Goal: Task Accomplishment & Management: Manage account settings

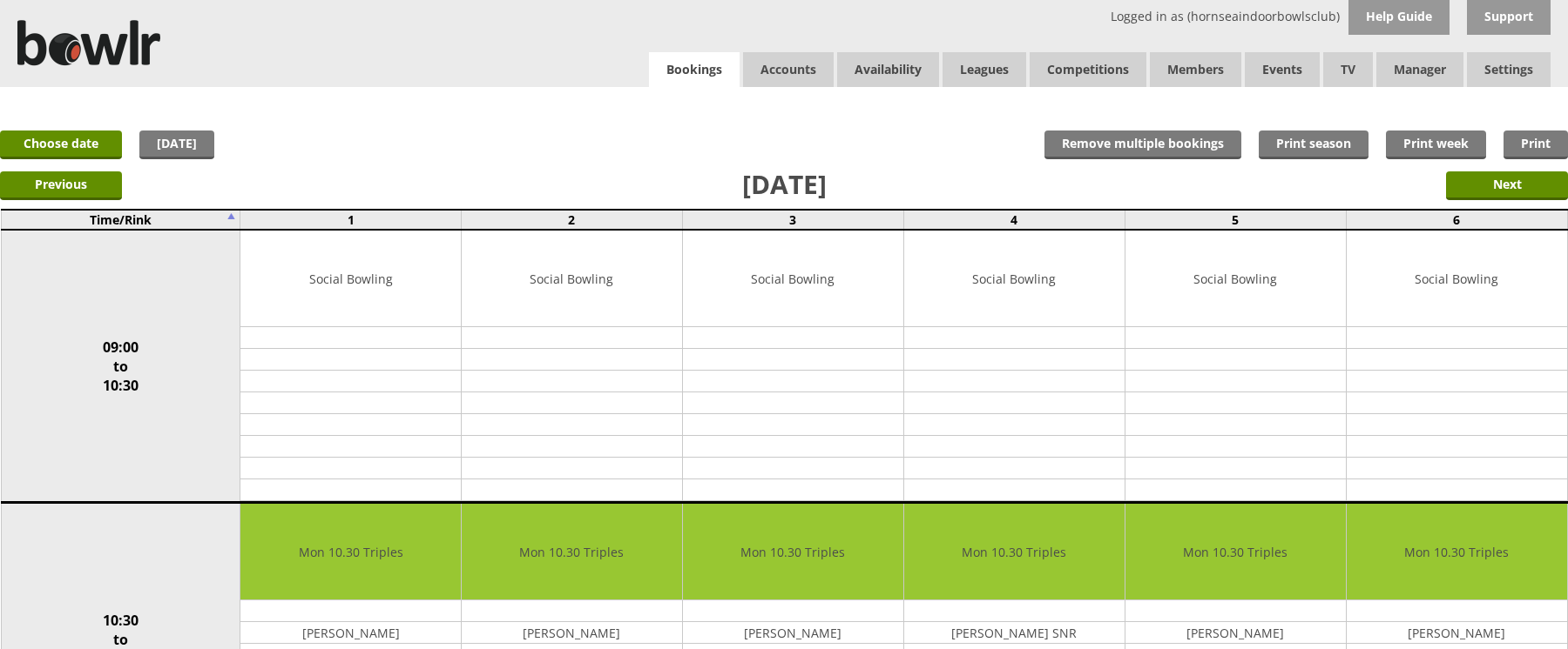
click at [724, 70] on link "Bookings" at bounding box center [695, 69] width 90 height 36
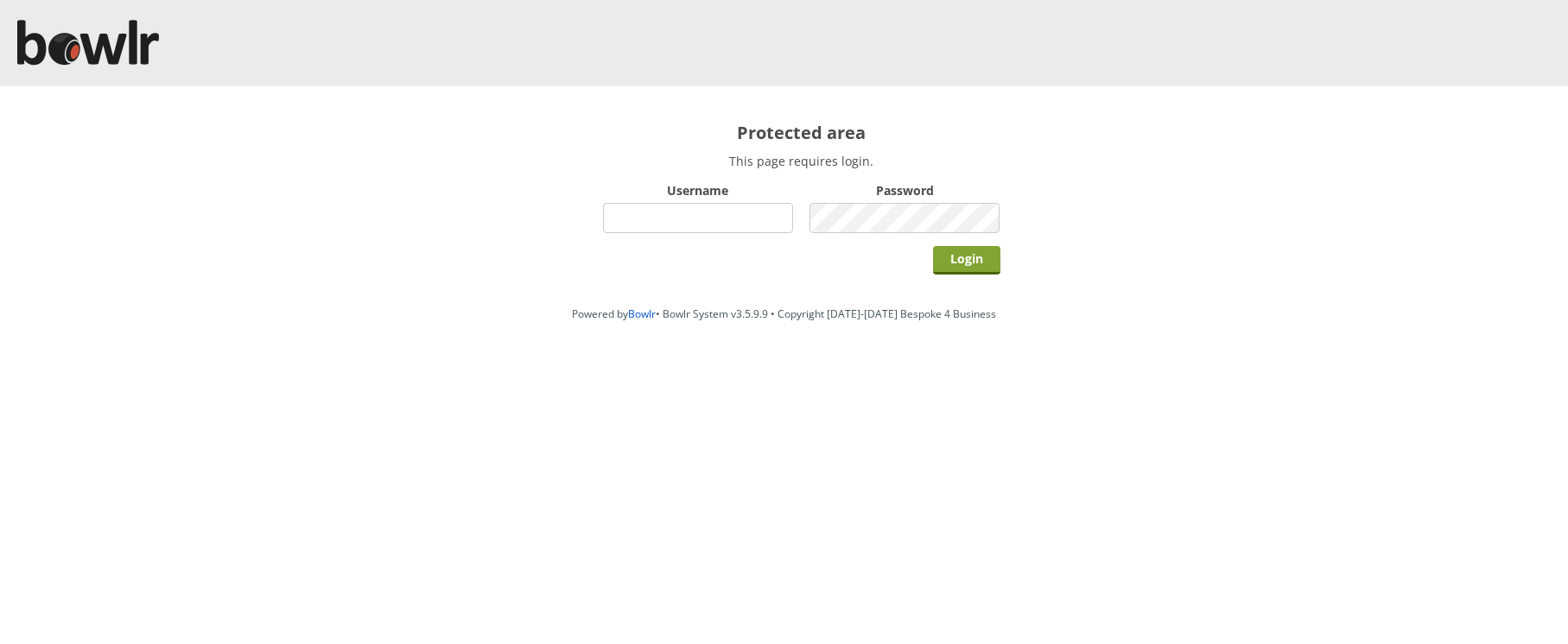
type input "hornseaindoorbowlsclub"
click at [976, 255] on input "Login" at bounding box center [966, 260] width 68 height 29
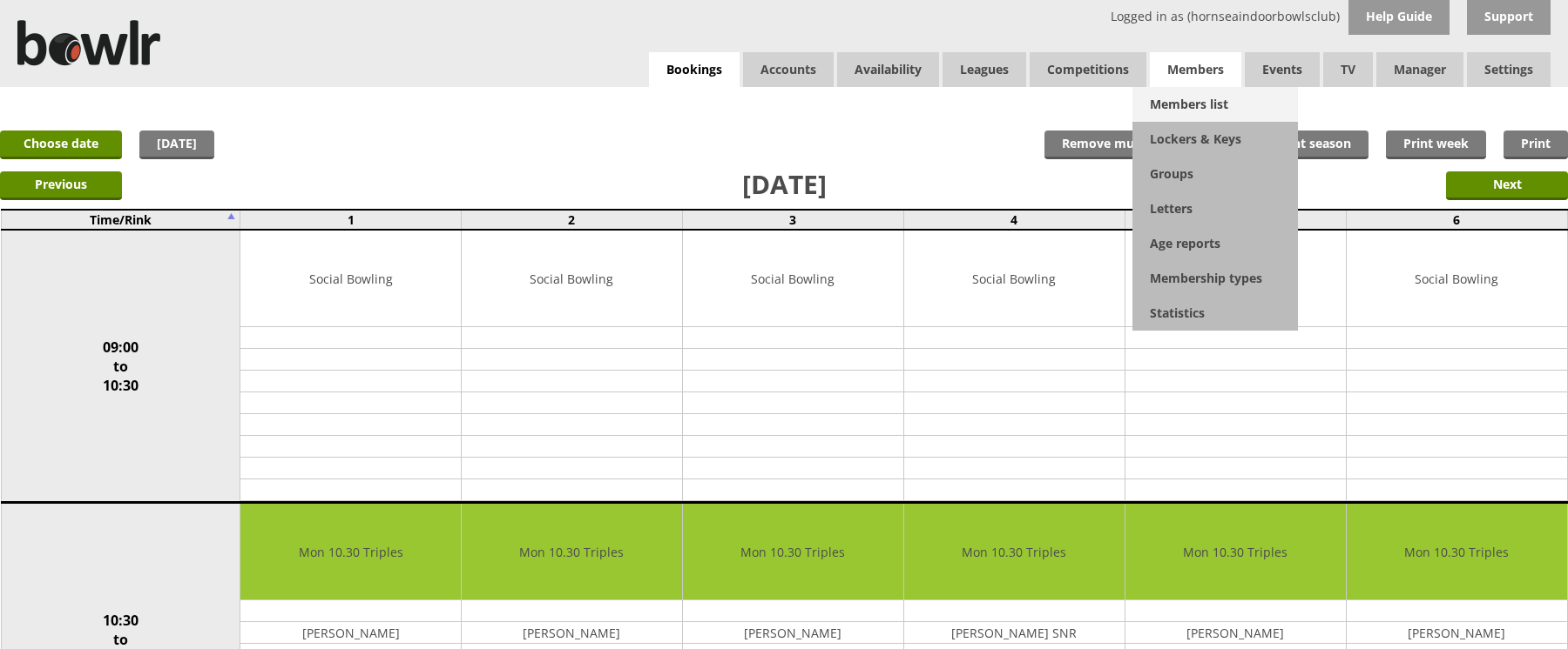
click at [1194, 110] on link "Members list" at bounding box center [1215, 105] width 165 height 35
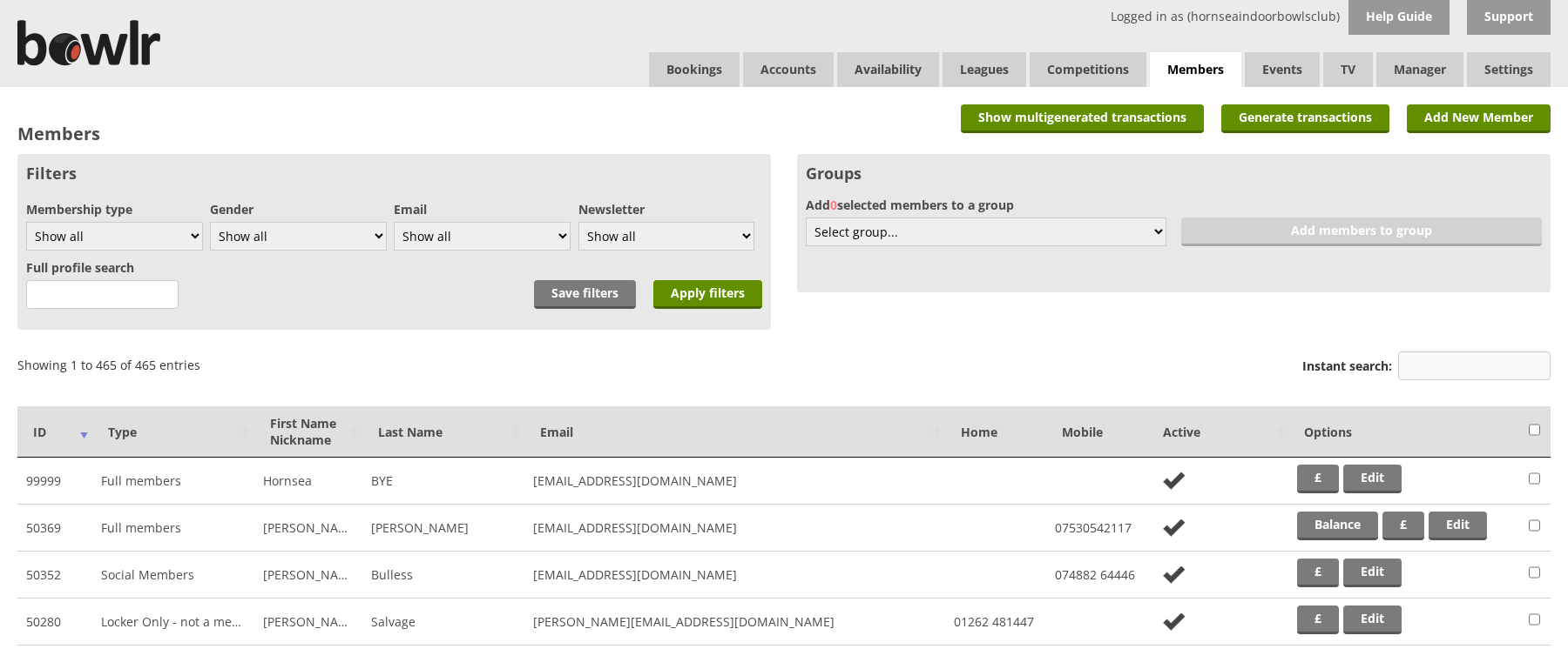
click at [1436, 362] on input "Instant search:" at bounding box center [1474, 366] width 153 height 29
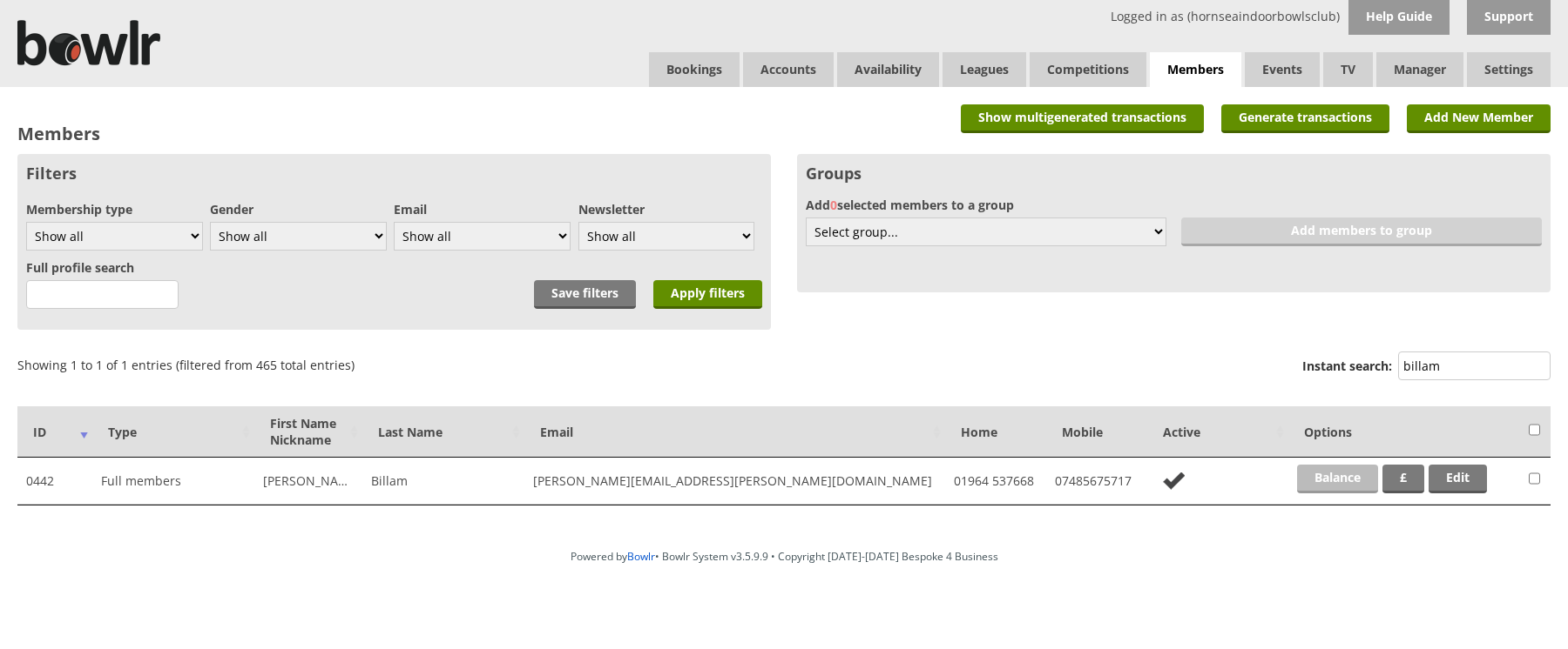
type input "billam"
click at [1359, 481] on link "Balance" at bounding box center [1337, 479] width 81 height 29
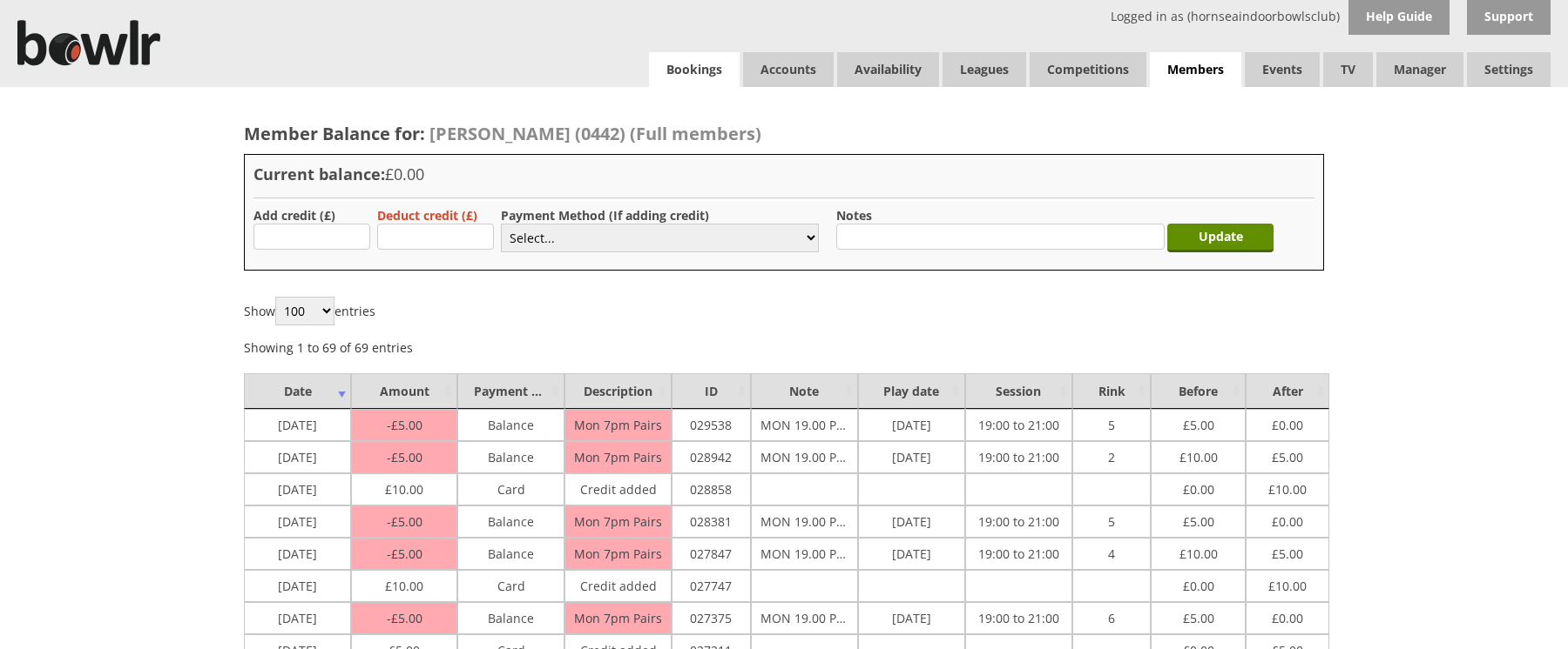
click at [710, 71] on link "Bookings" at bounding box center [695, 69] width 90 height 35
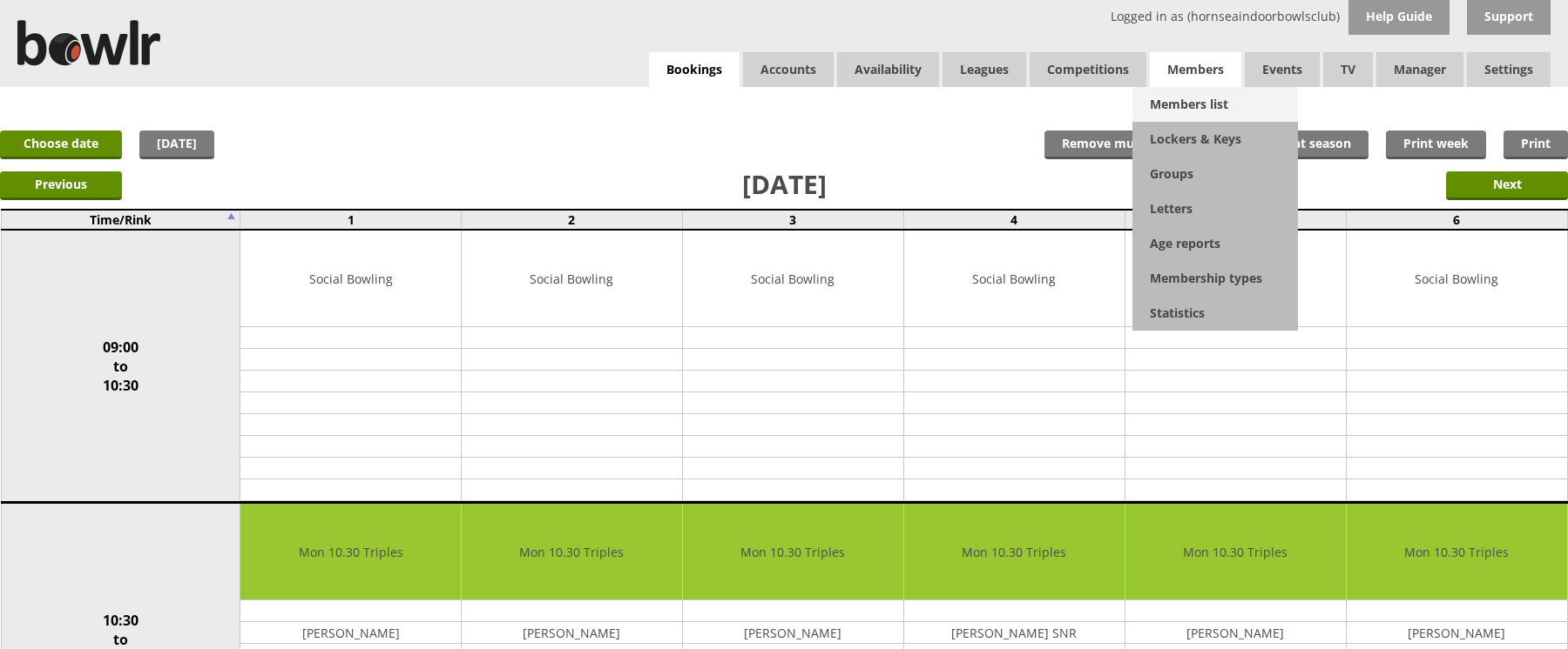
click at [1164, 106] on link "Members list" at bounding box center [1215, 105] width 165 height 35
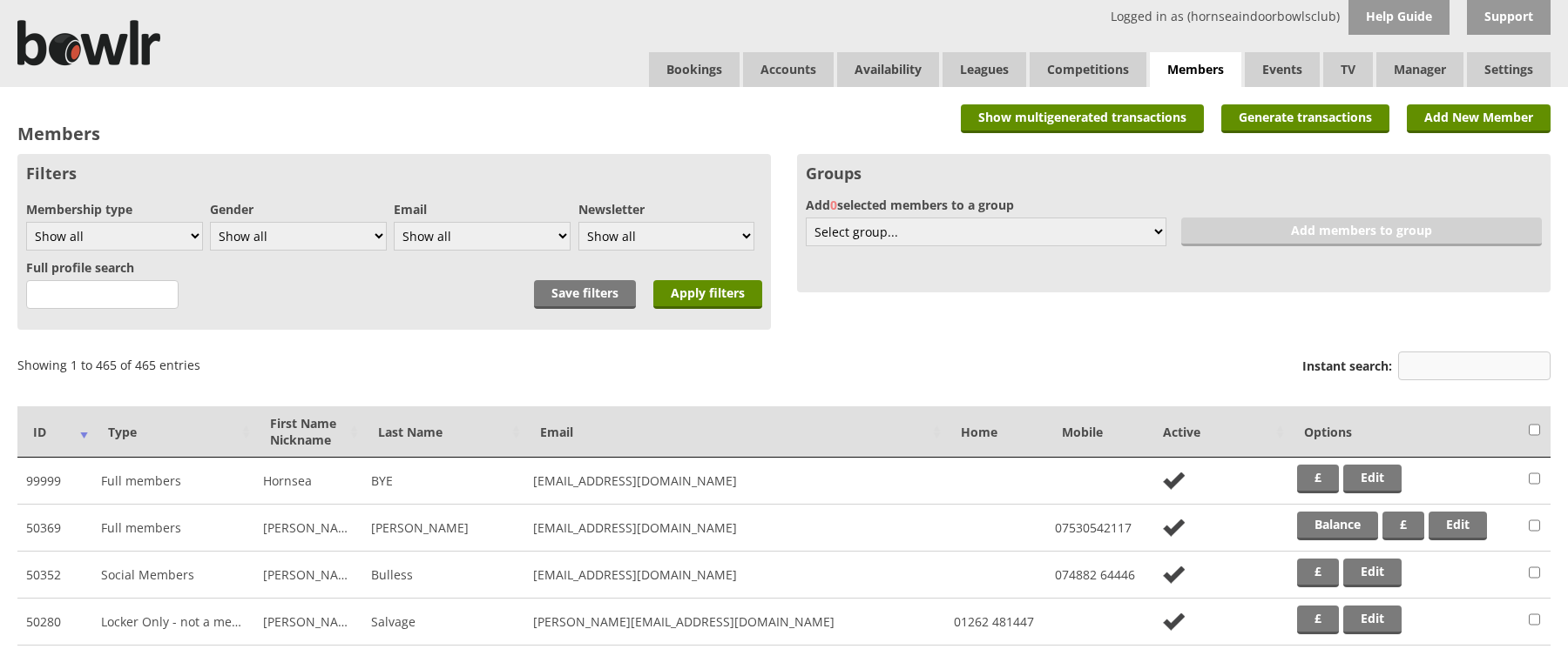
click at [1438, 357] on input "Instant search:" at bounding box center [1474, 366] width 153 height 29
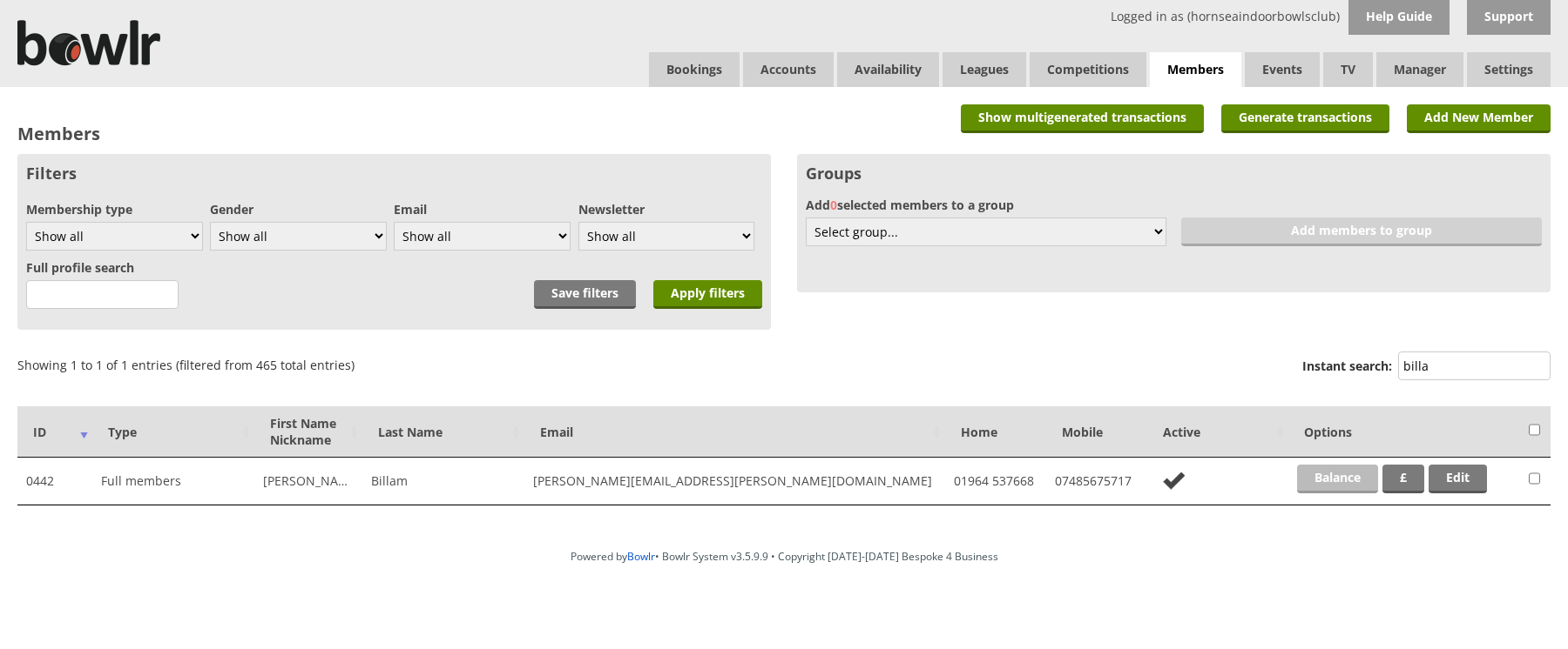
type input "billa"
click at [1320, 481] on link "Balance" at bounding box center [1337, 479] width 81 height 29
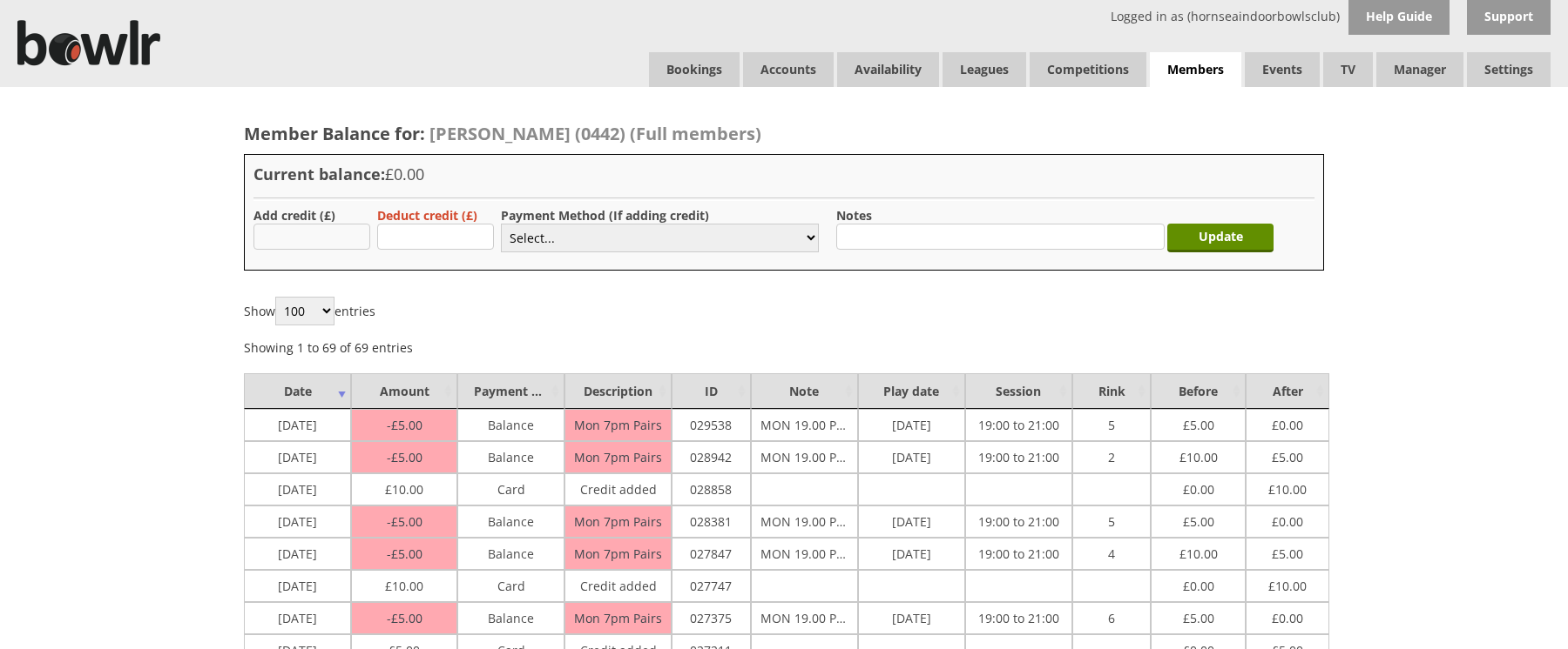
click at [339, 226] on input "text" at bounding box center [312, 236] width 117 height 26
type input "10.00"
click at [549, 222] on label "Payment Method (If adding credit)" at bounding box center [604, 215] width 208 height 16
click at [548, 232] on select "Select... Cash Card Cheque Bank Transfer Other Member Card Gift Voucher Balance" at bounding box center [659, 238] width 318 height 29
select select "1"
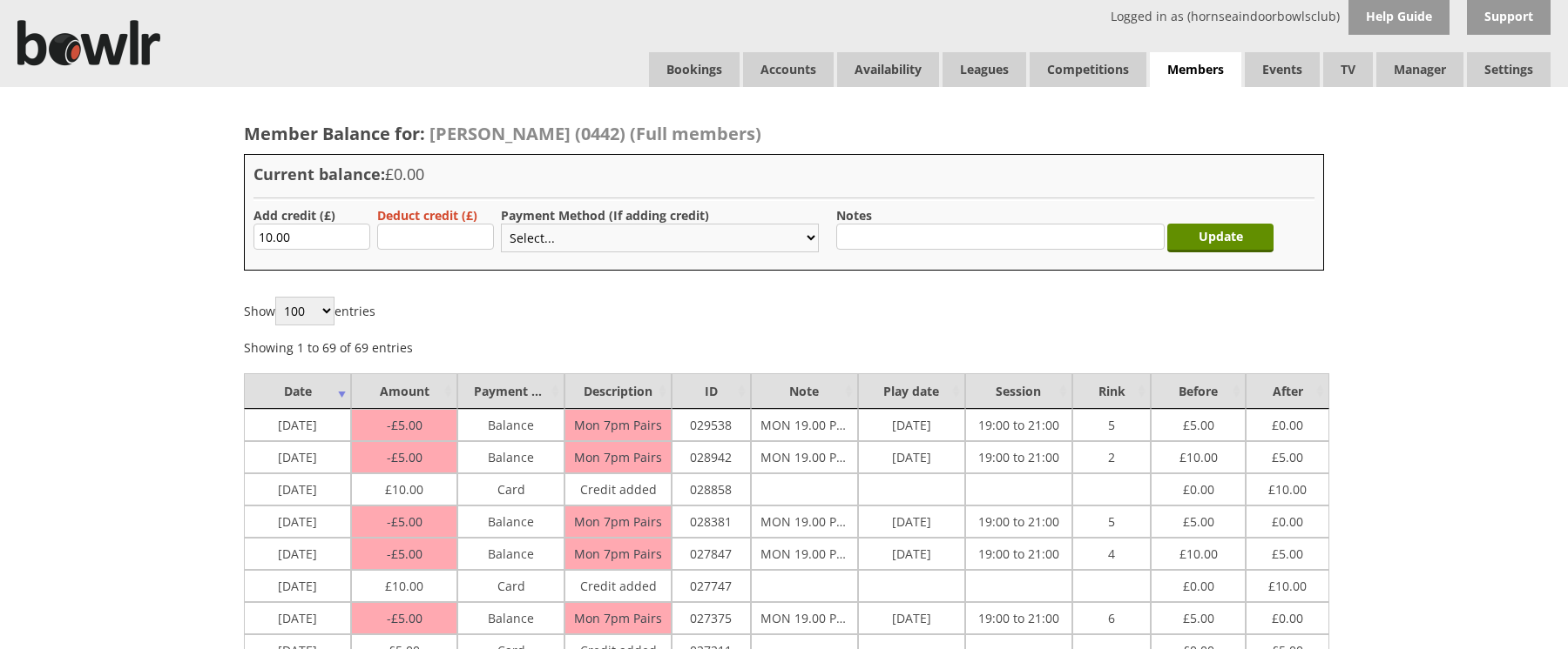
click at [501, 224] on select "Select... Cash Card Cheque Bank Transfer Other Member Card Gift Voucher Balance" at bounding box center [659, 238] width 318 height 29
click at [1231, 234] on input "Update" at bounding box center [1220, 238] width 107 height 29
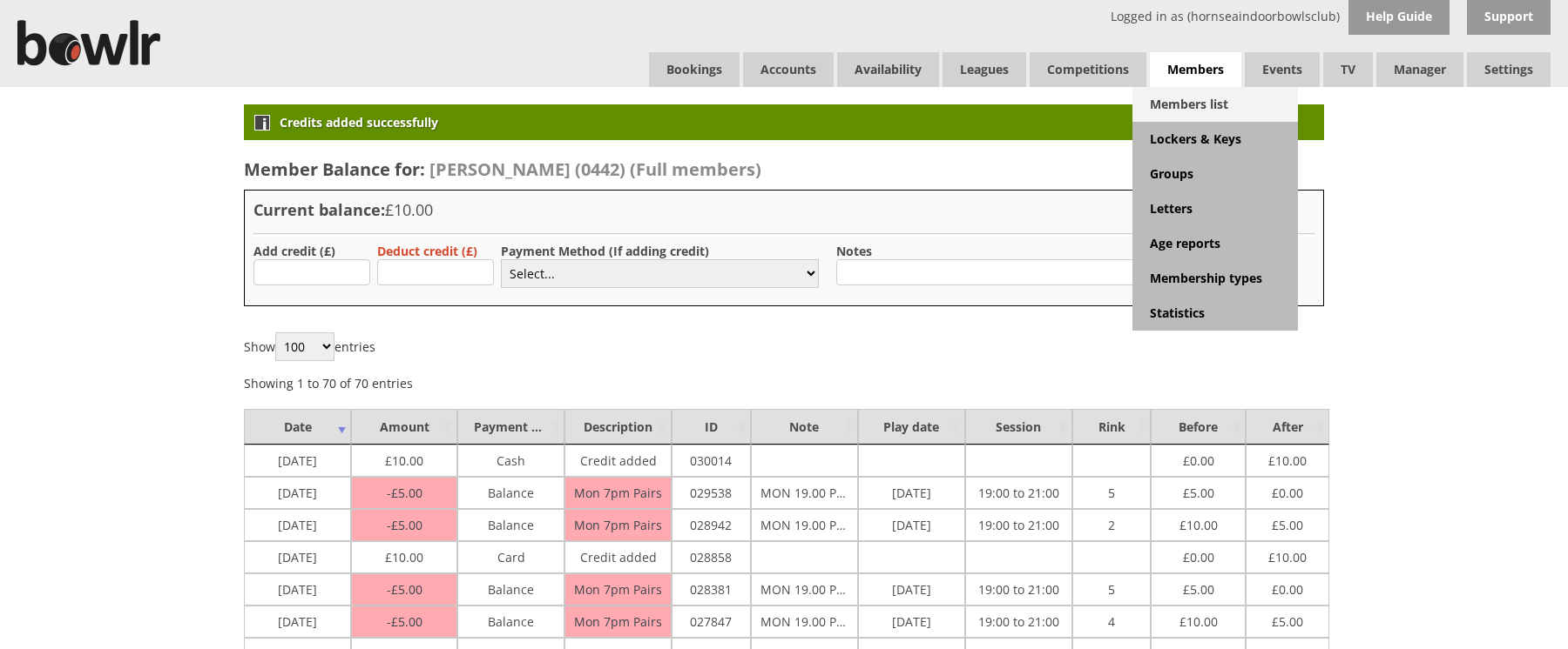
drag, startPoint x: 1191, startPoint y: 97, endPoint x: 1192, endPoint y: 121, distance: 24.0
click at [1191, 97] on link "Members list" at bounding box center [1215, 105] width 165 height 35
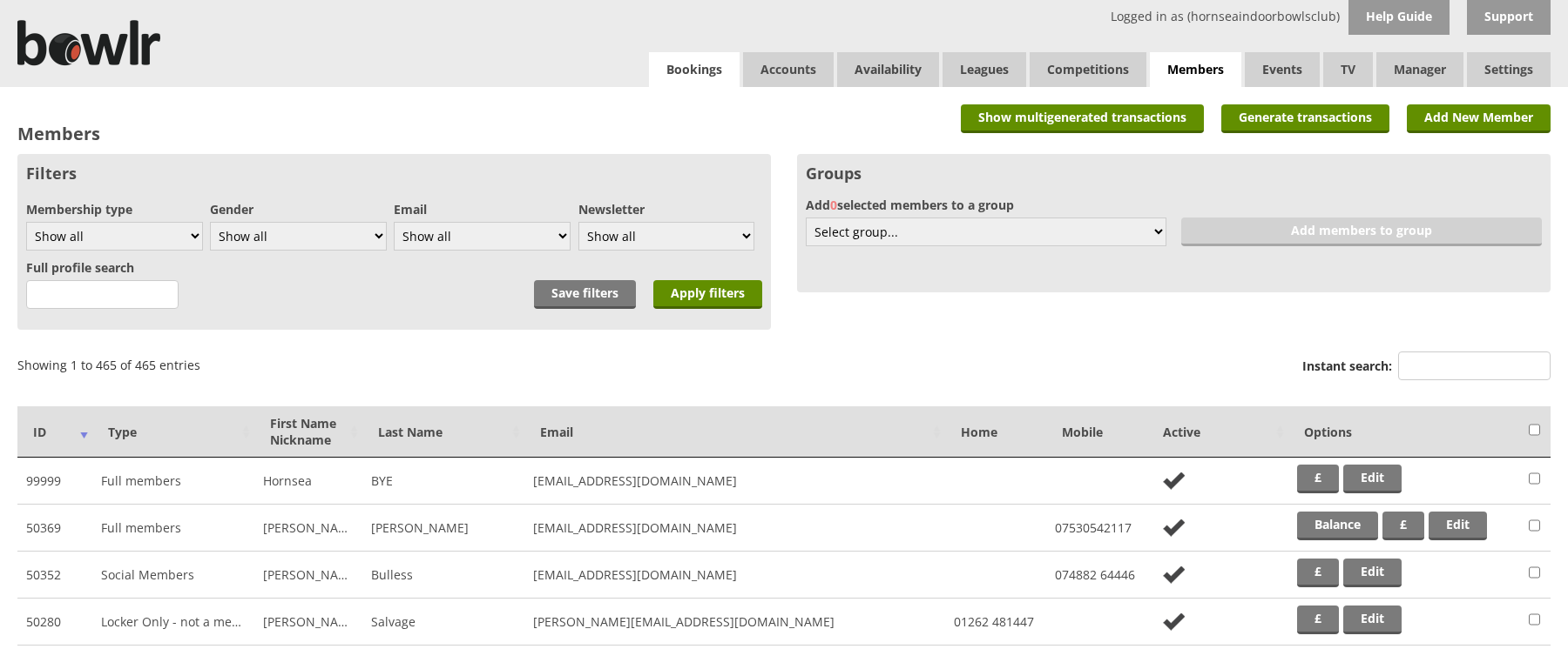
click at [719, 72] on link "Bookings" at bounding box center [695, 69] width 90 height 35
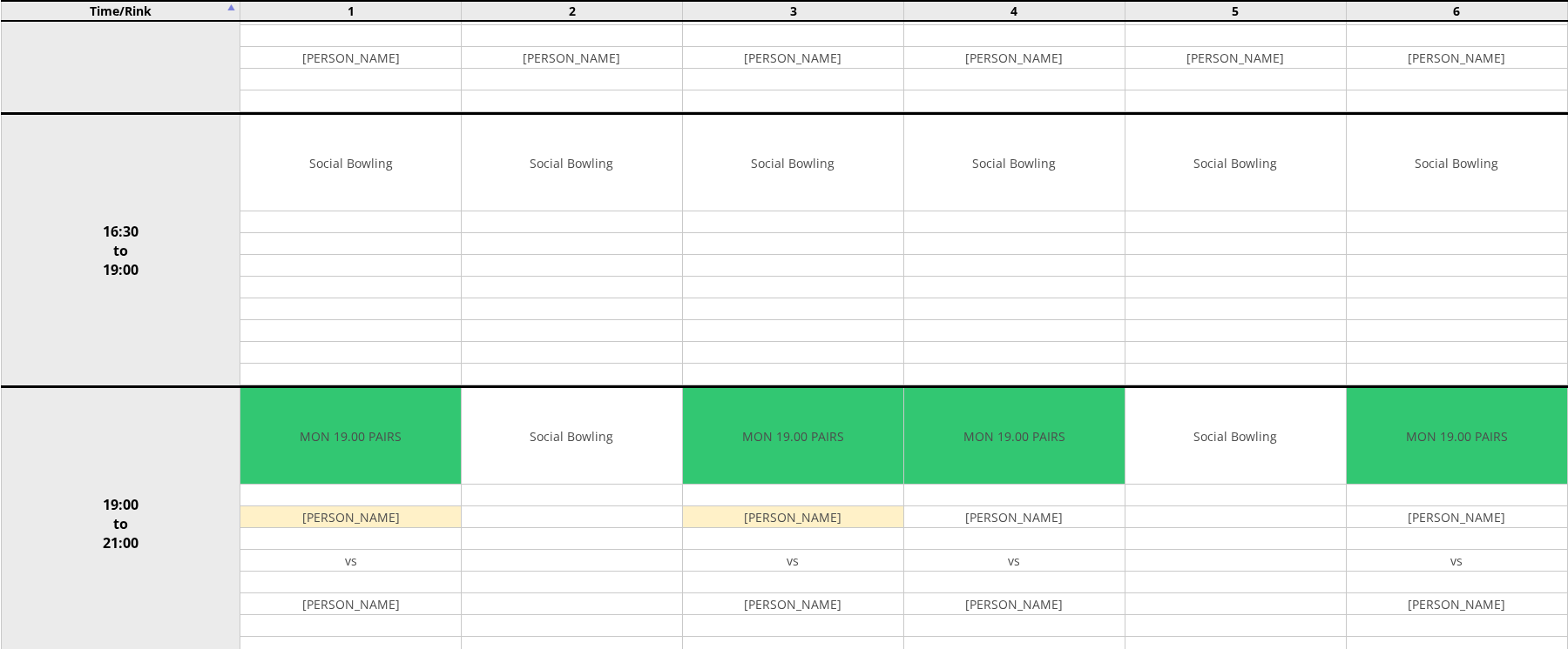
scroll to position [1654, 0]
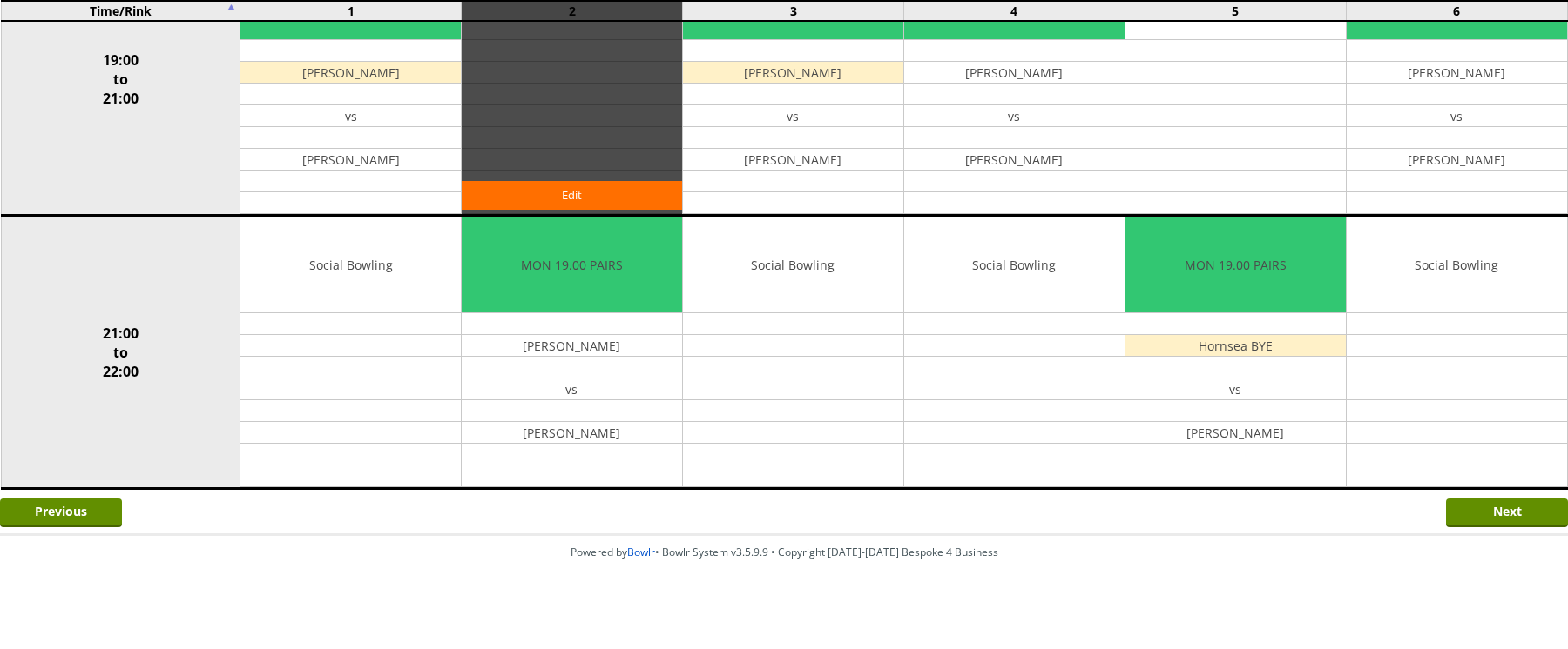
click at [603, 172] on div "Edit" at bounding box center [572, 79] width 220 height 271
click at [600, 183] on link "Edit" at bounding box center [572, 196] width 220 height 29
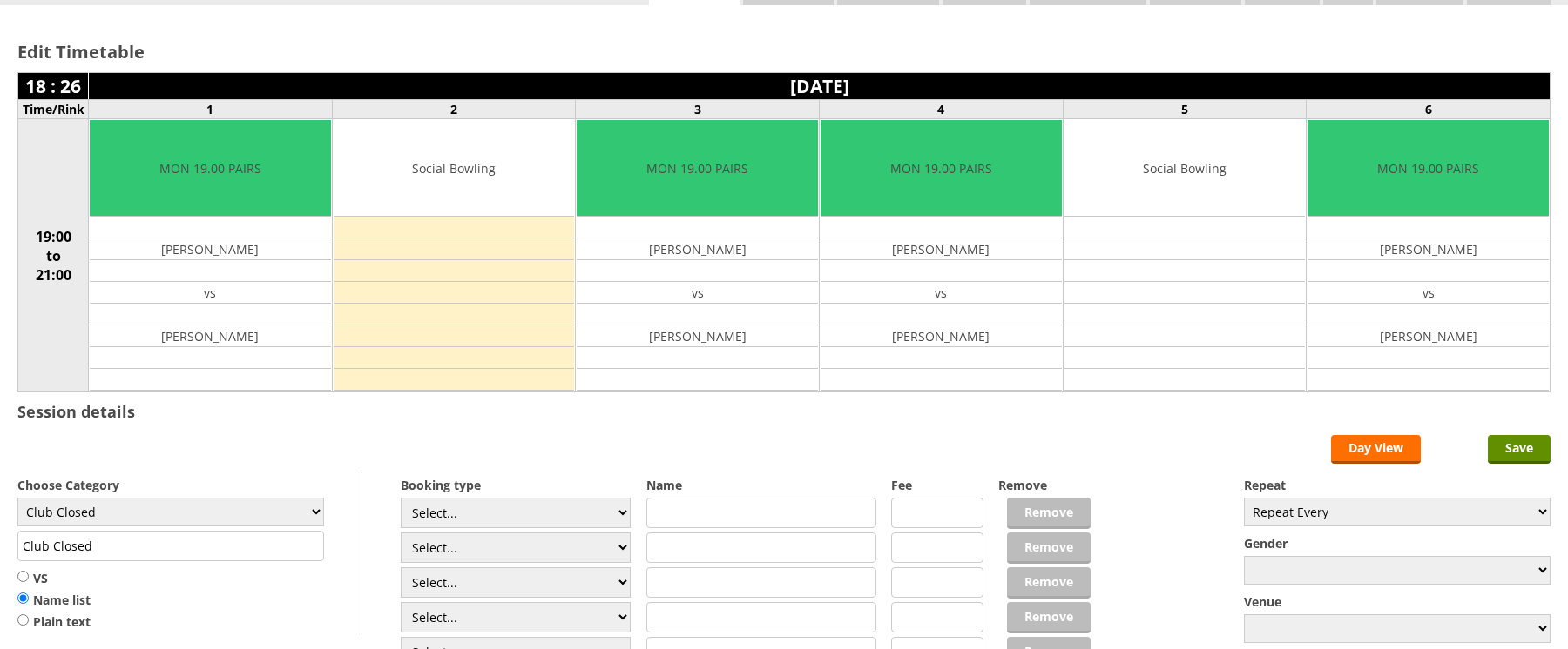
scroll to position [174, 0]
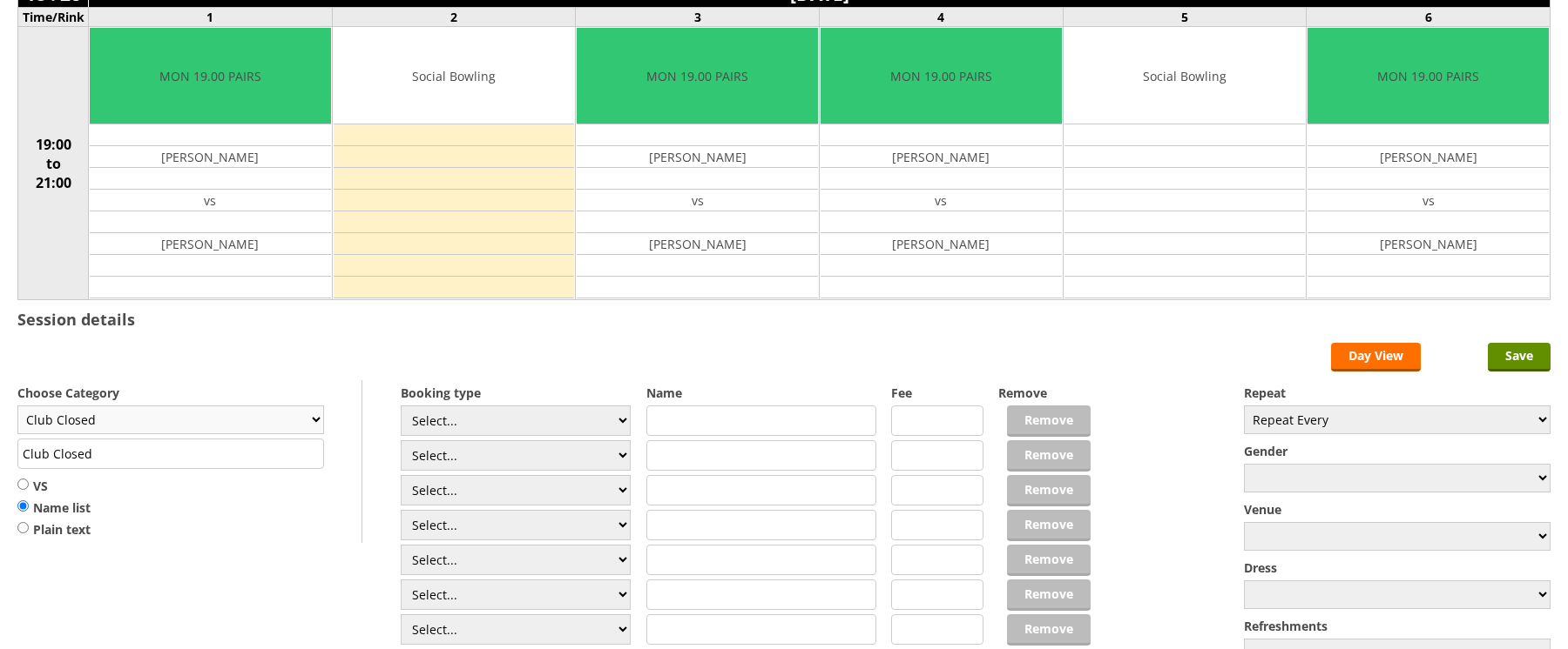
click at [280, 423] on select "Club Closed Singles League Triples League Pairs League Friendly Social Bowling …" at bounding box center [170, 421] width 306 height 29
select select "131"
click at [17, 406] on select "Club Closed Singles League Triples League Pairs League Friendly Social Bowling …" at bounding box center [170, 421] width 306 height 29
type input "Friendly"
click at [145, 418] on select "Club Closed Singles League Triples League Pairs League Friendly Social Bowling …" at bounding box center [170, 421] width 306 height 29
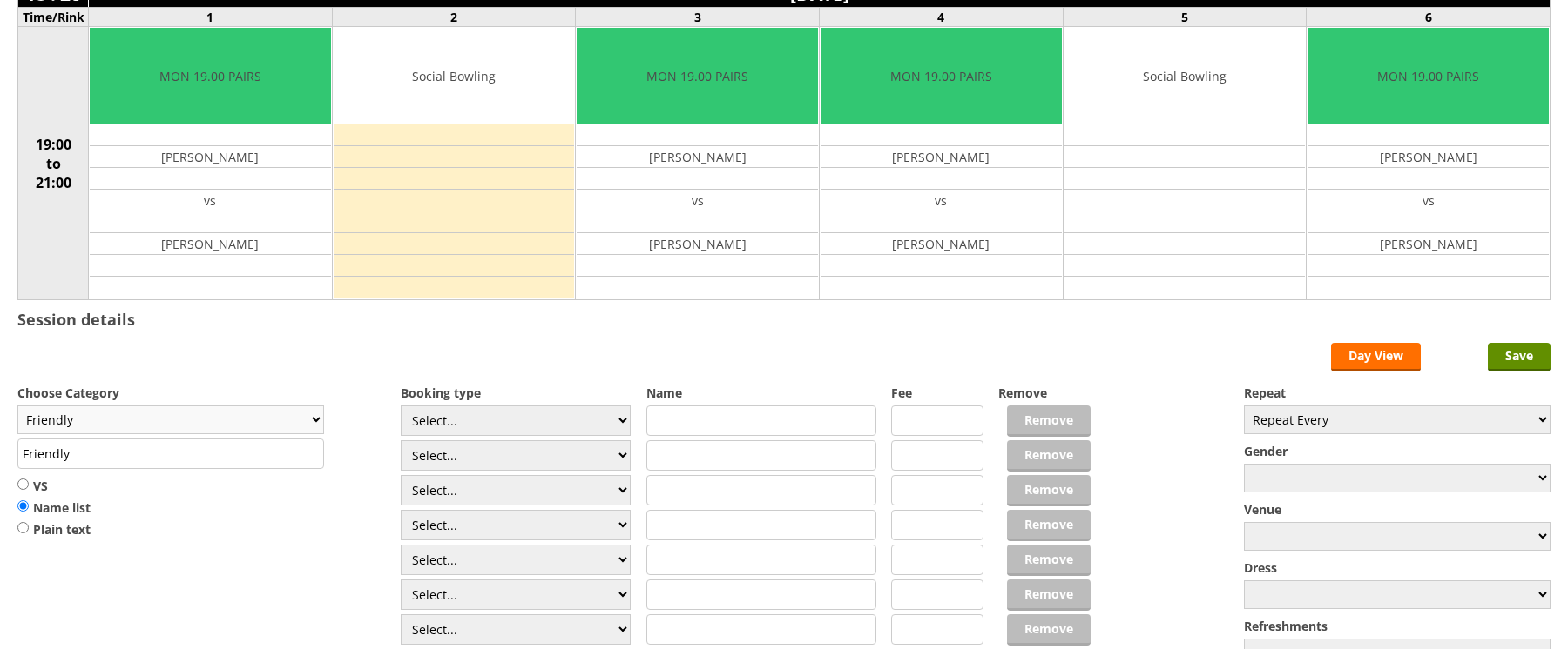
select select "132"
click at [17, 406] on select "Club Closed Singles League Triples League Pairs League Friendly Social Bowling …" at bounding box center [170, 421] width 306 height 29
type input "Social Bowling"
click at [1515, 347] on input "Save" at bounding box center [1519, 357] width 62 height 29
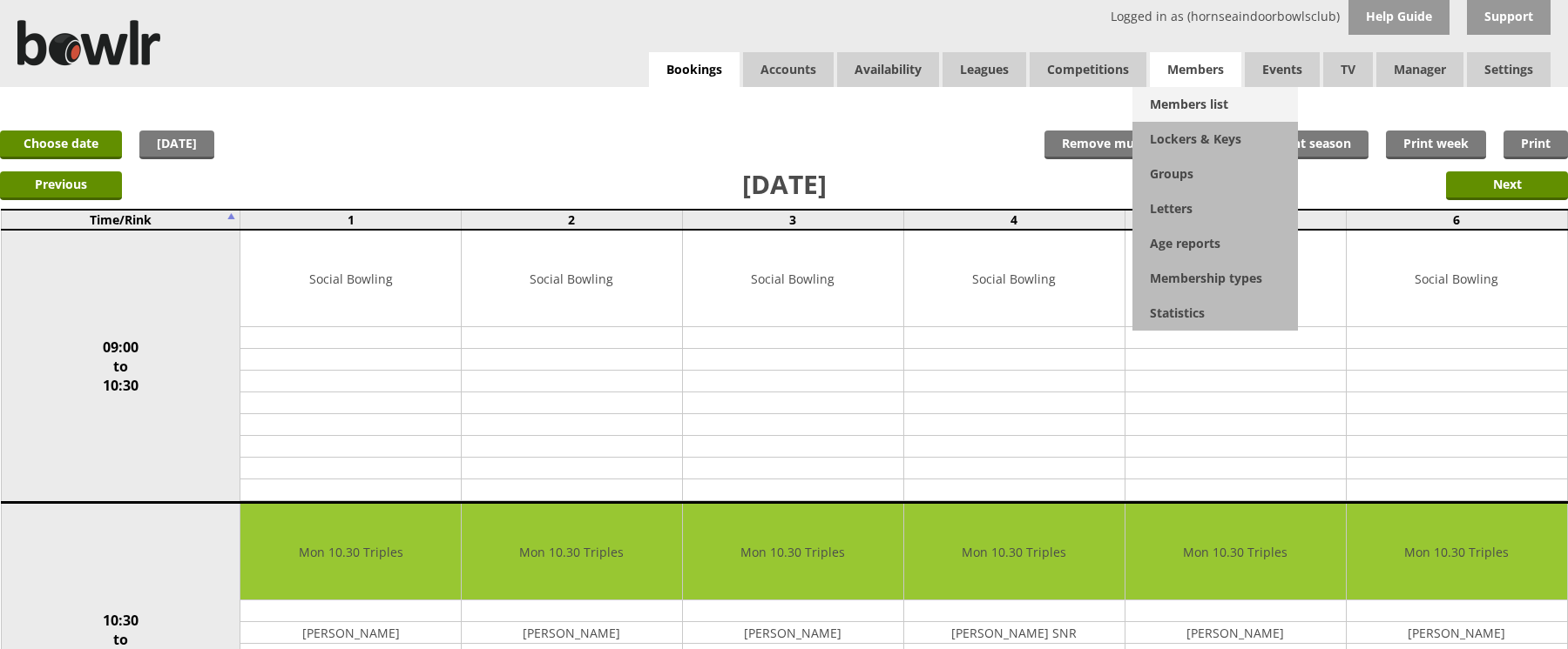
click at [1193, 102] on link "Members list" at bounding box center [1215, 105] width 165 height 35
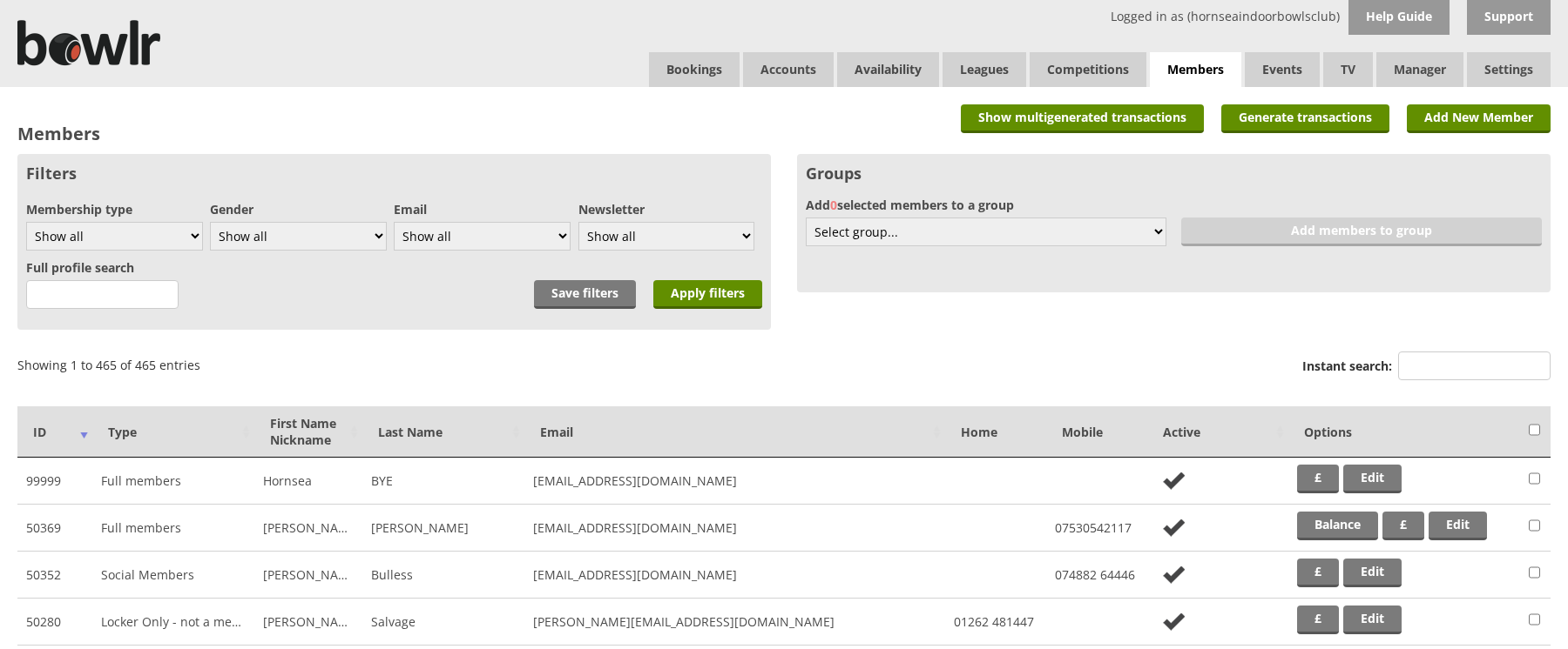
click at [1413, 351] on input "Instant search:" at bounding box center [1474, 366] width 153 height 29
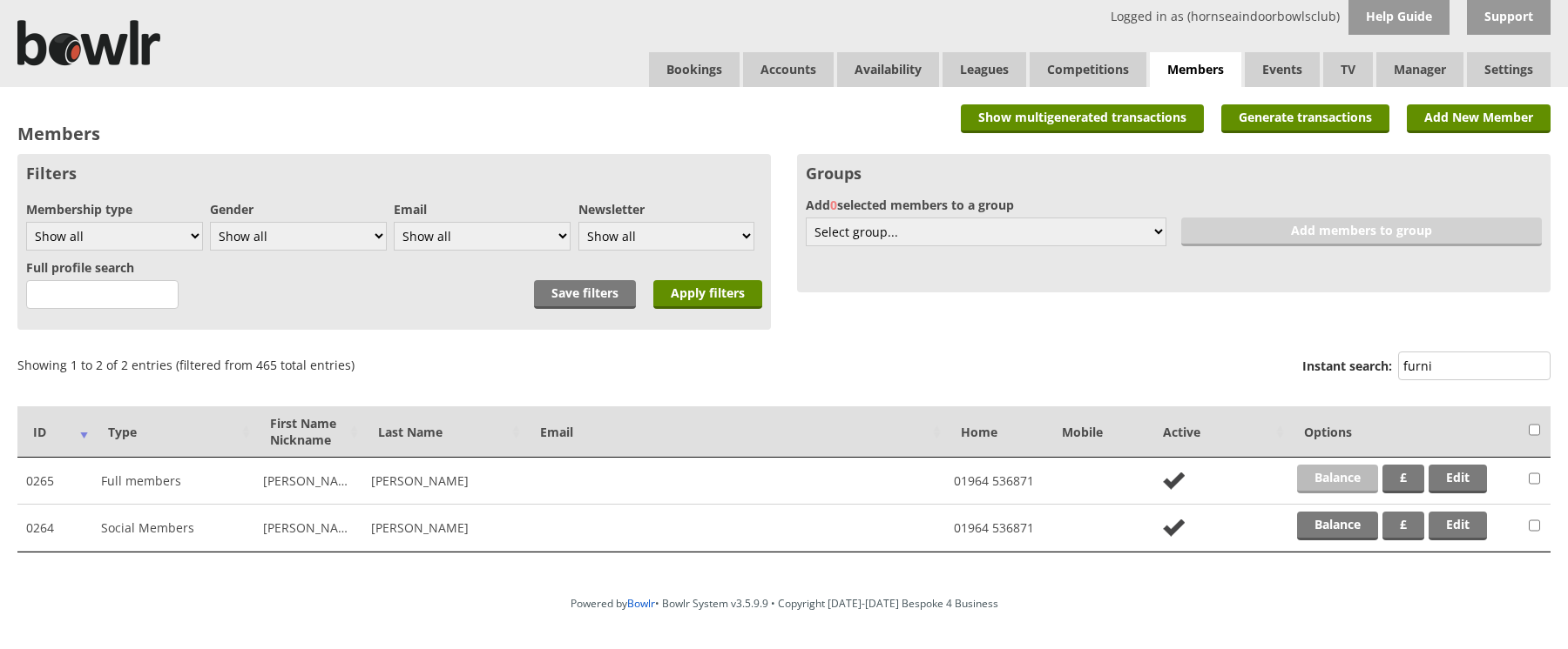
type input "furni"
click at [1327, 476] on link "Balance" at bounding box center [1337, 479] width 81 height 29
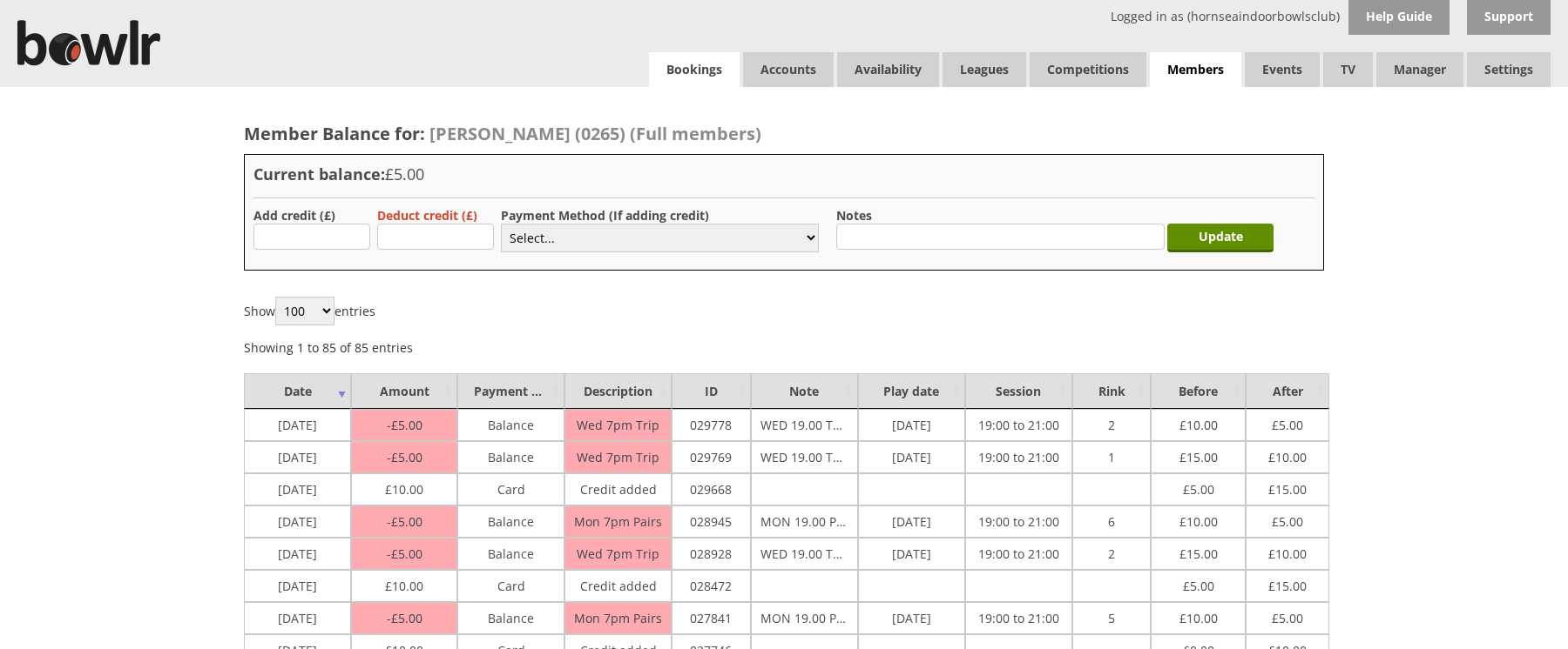
click at [697, 69] on link "Bookings" at bounding box center [695, 69] width 90 height 35
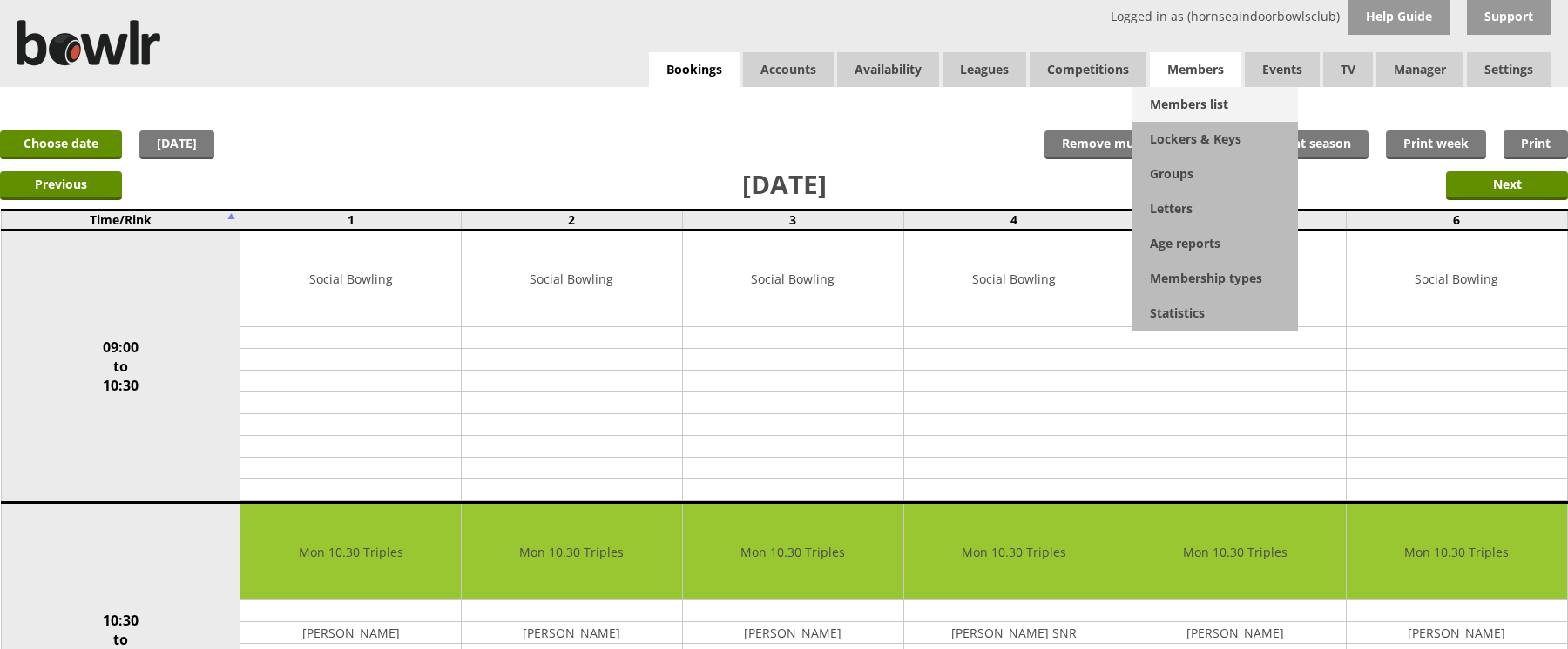
click at [1189, 98] on link "Members list" at bounding box center [1215, 105] width 165 height 35
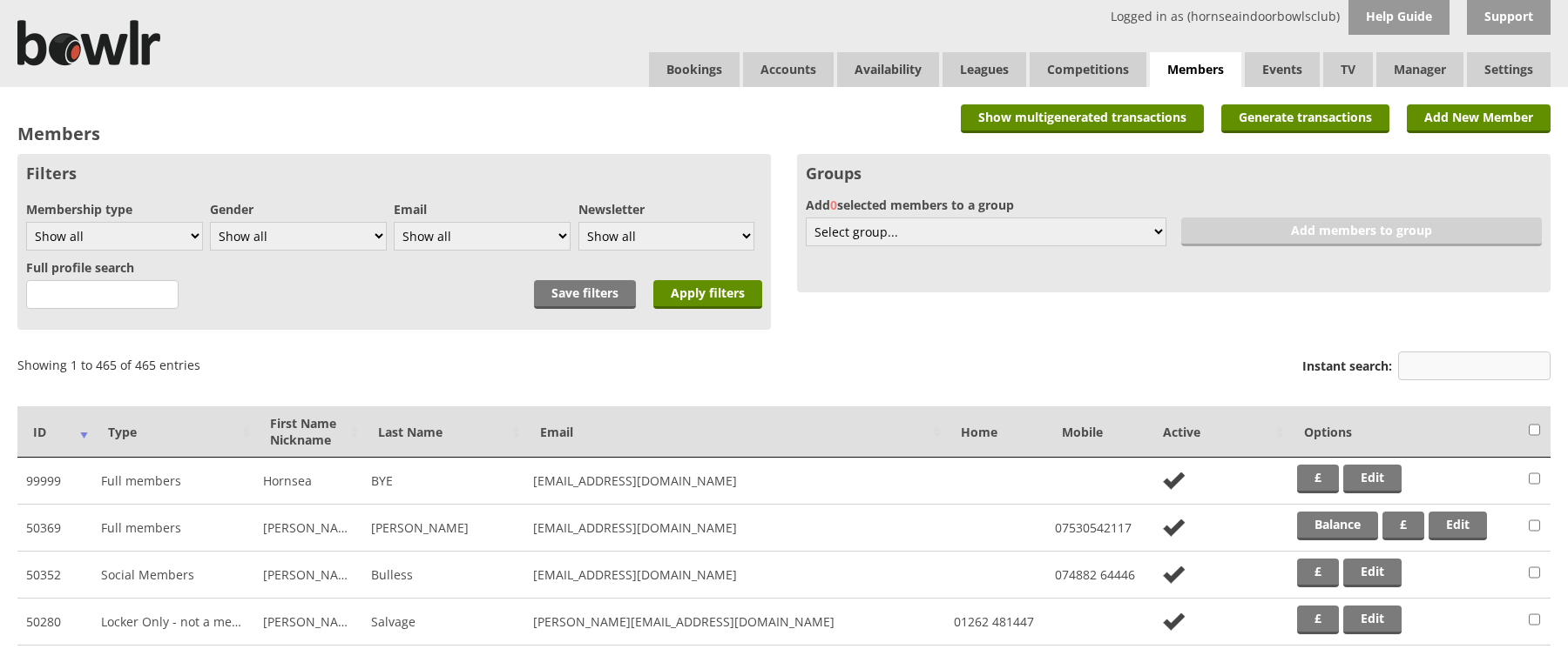
drag, startPoint x: 1451, startPoint y: 363, endPoint x: 1442, endPoint y: 357, distance: 10.8
click at [1453, 361] on input "Instant search:" at bounding box center [1474, 366] width 153 height 29
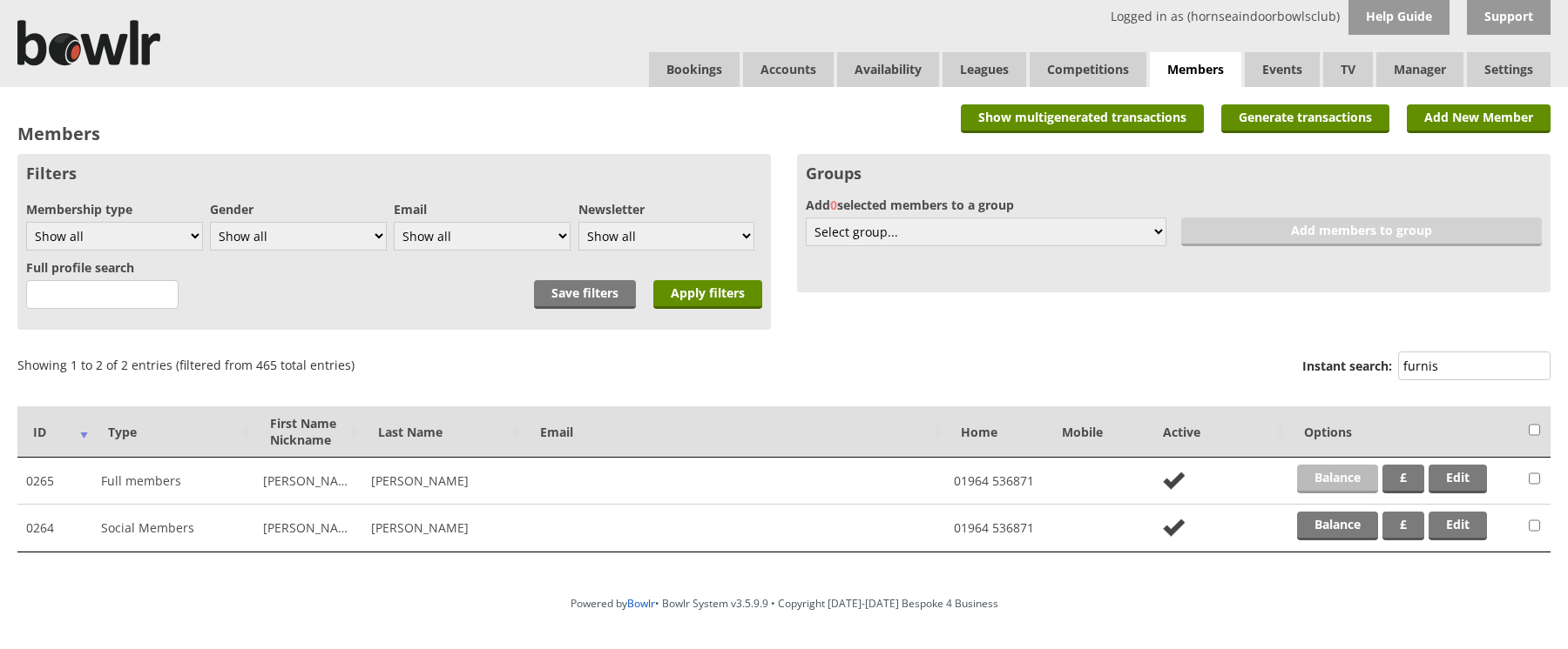
type input "furnis"
click at [1345, 478] on link "Balance" at bounding box center [1337, 479] width 81 height 29
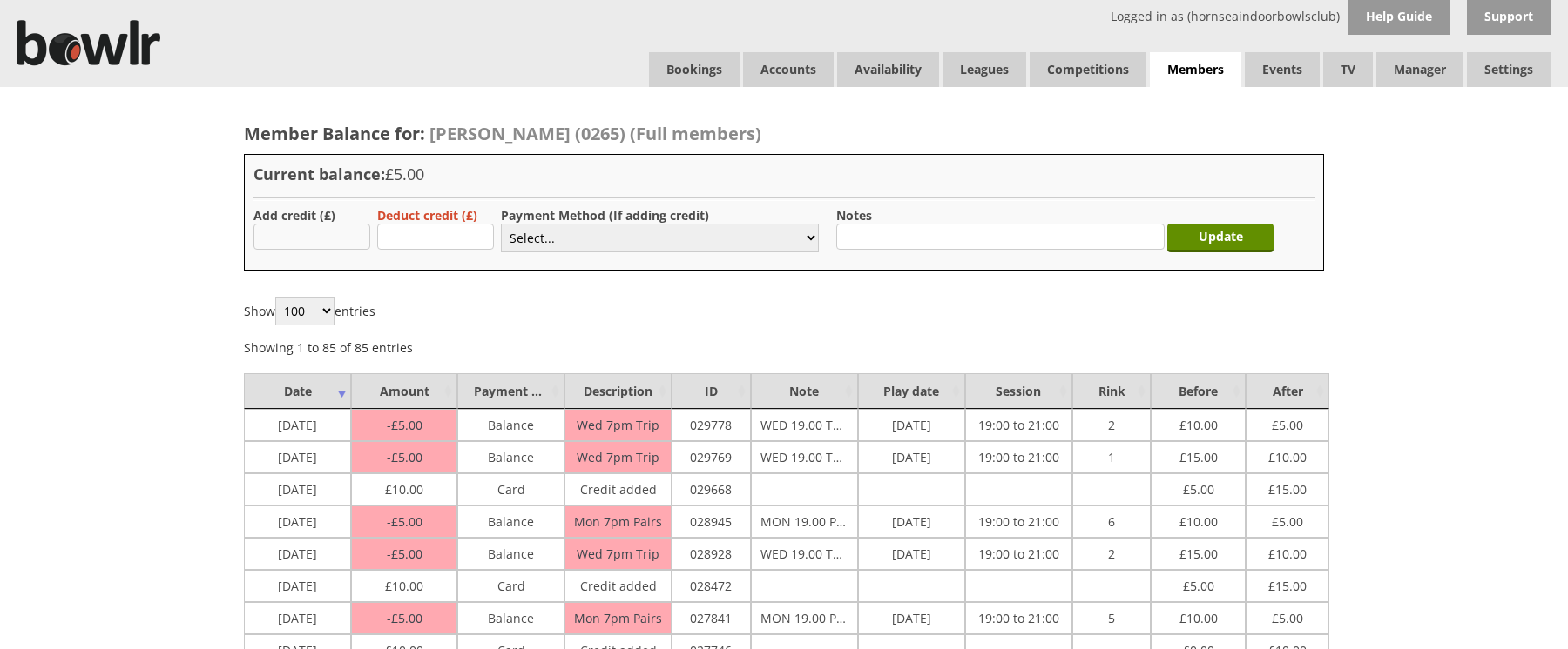
click at [344, 228] on input "text" at bounding box center [312, 236] width 117 height 26
type input "0"
type input "10.00"
click at [566, 229] on select "Select... Cash Card Cheque Bank Transfer Other Member Card Gift Voucher Balance" at bounding box center [659, 238] width 318 height 29
select select "2"
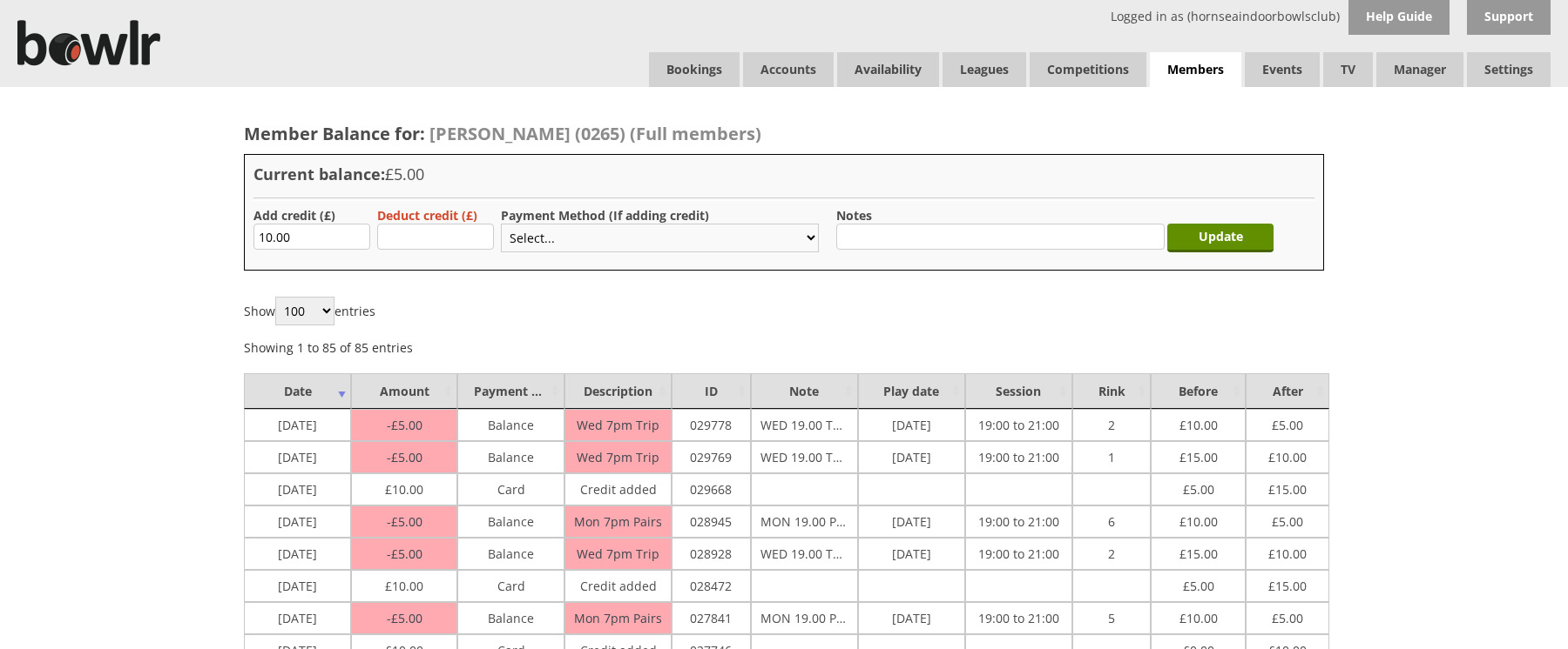
click at [501, 224] on select "Select... Cash Card Cheque Bank Transfer Other Member Card Gift Voucher Balance" at bounding box center [659, 238] width 318 height 29
drag, startPoint x: 1196, startPoint y: 242, endPoint x: 1201, endPoint y: 255, distance: 13.9
click at [1197, 242] on input "Update" at bounding box center [1220, 238] width 107 height 29
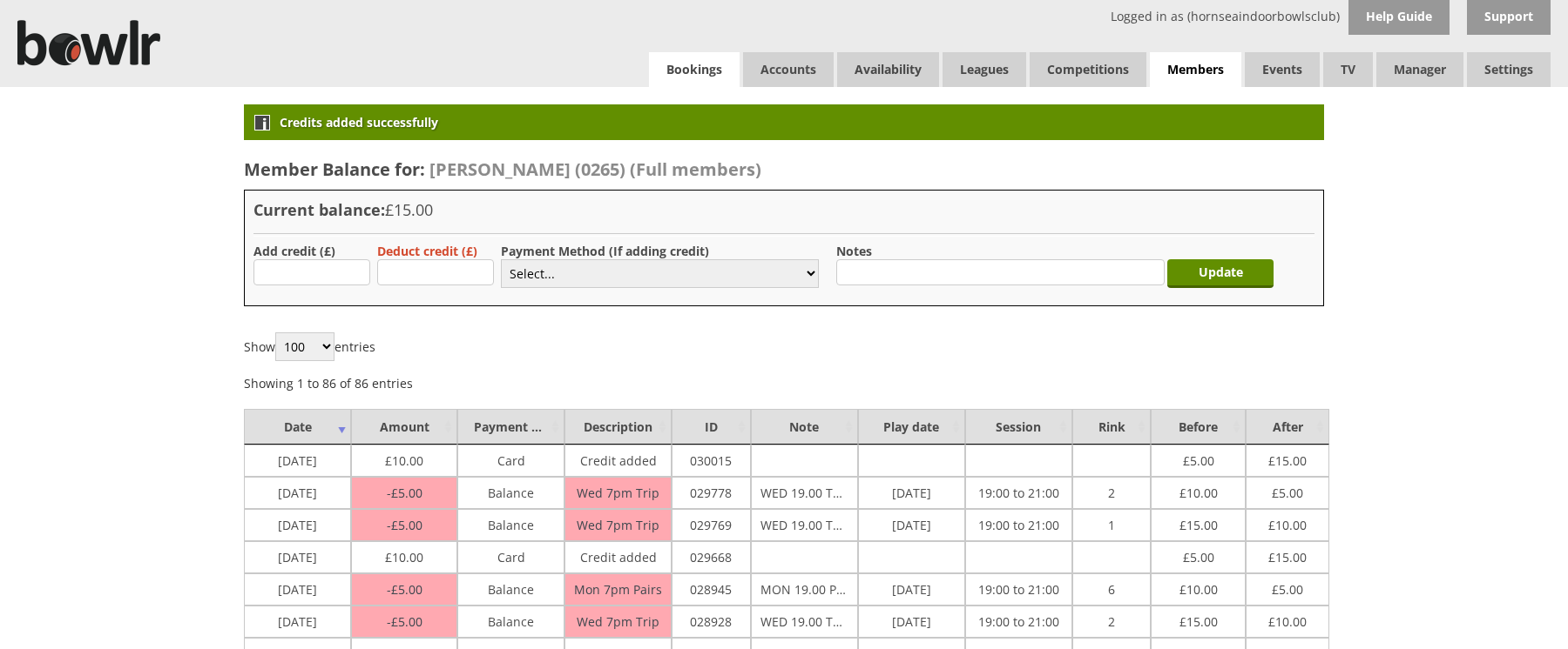
click at [712, 65] on link "Bookings" at bounding box center [695, 69] width 90 height 35
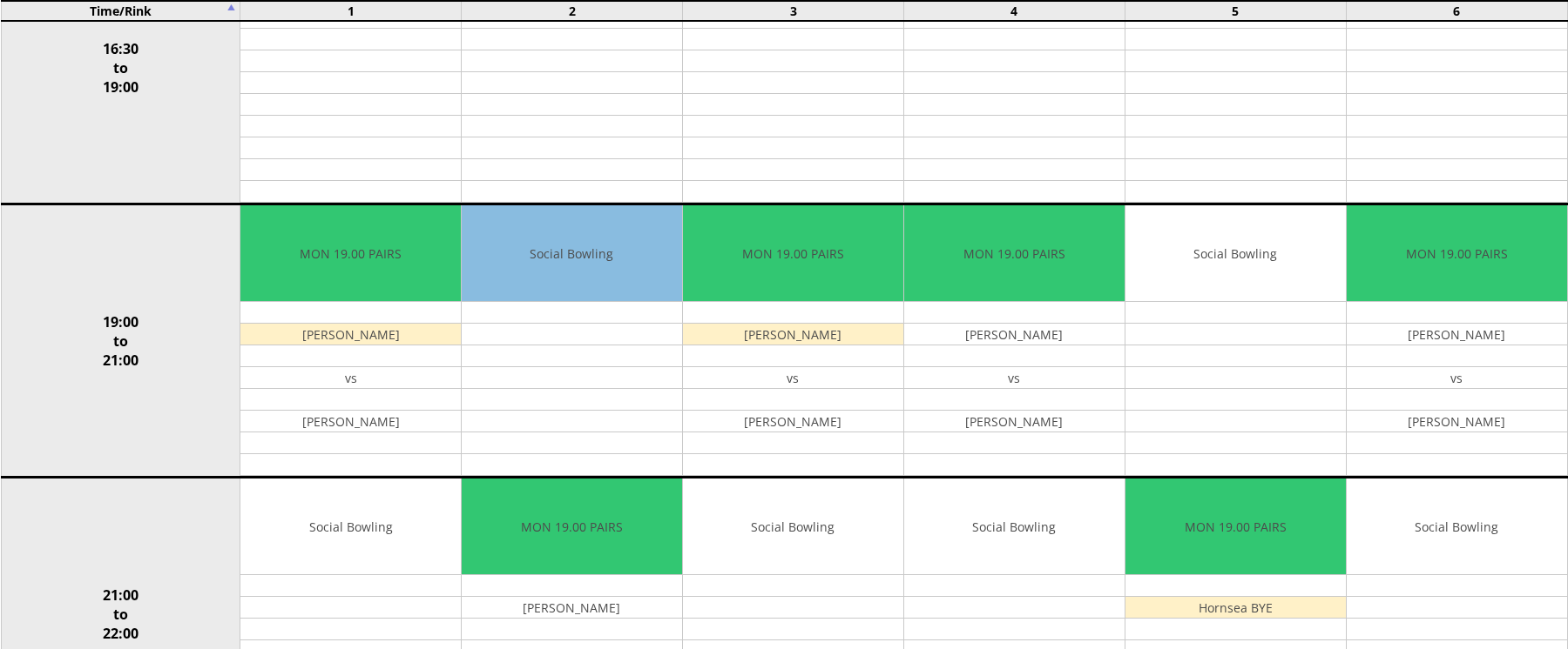
scroll to position [1393, 0]
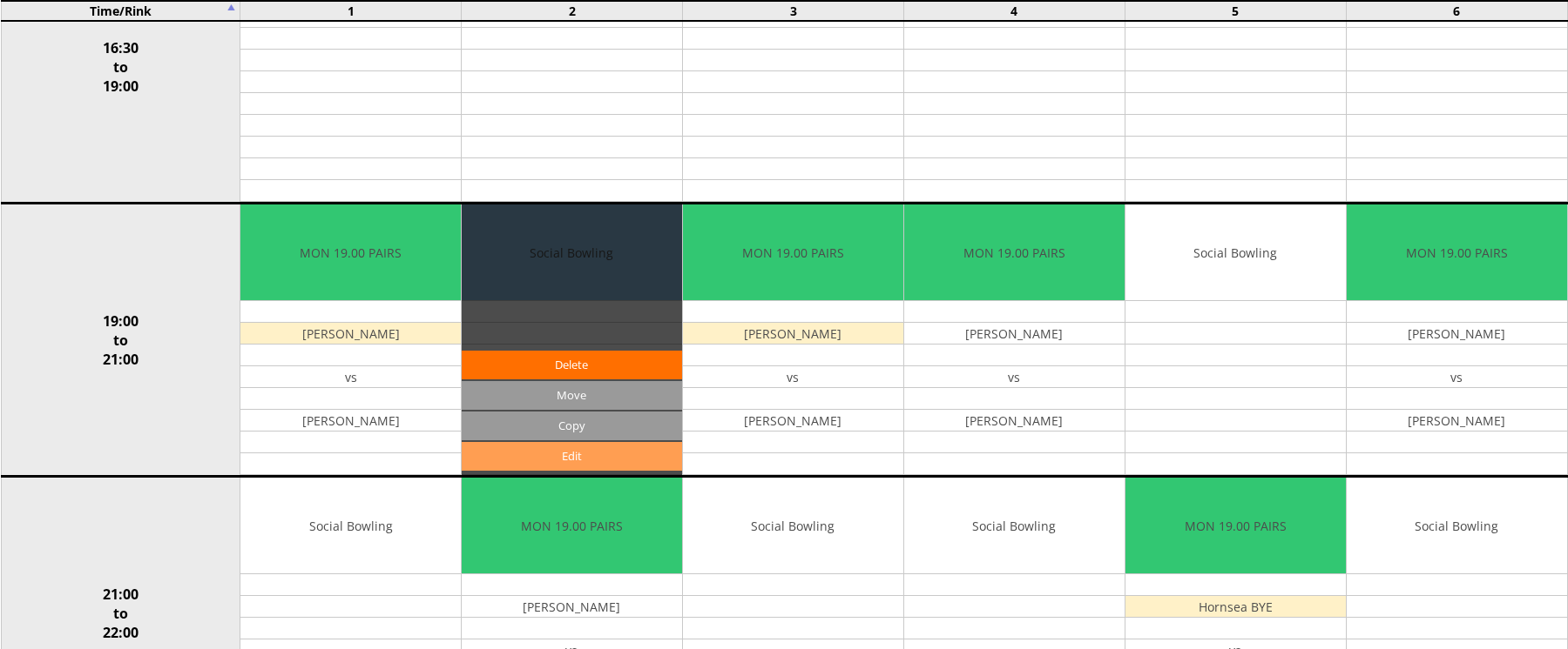
click at [600, 450] on link "Edit" at bounding box center [572, 457] width 220 height 29
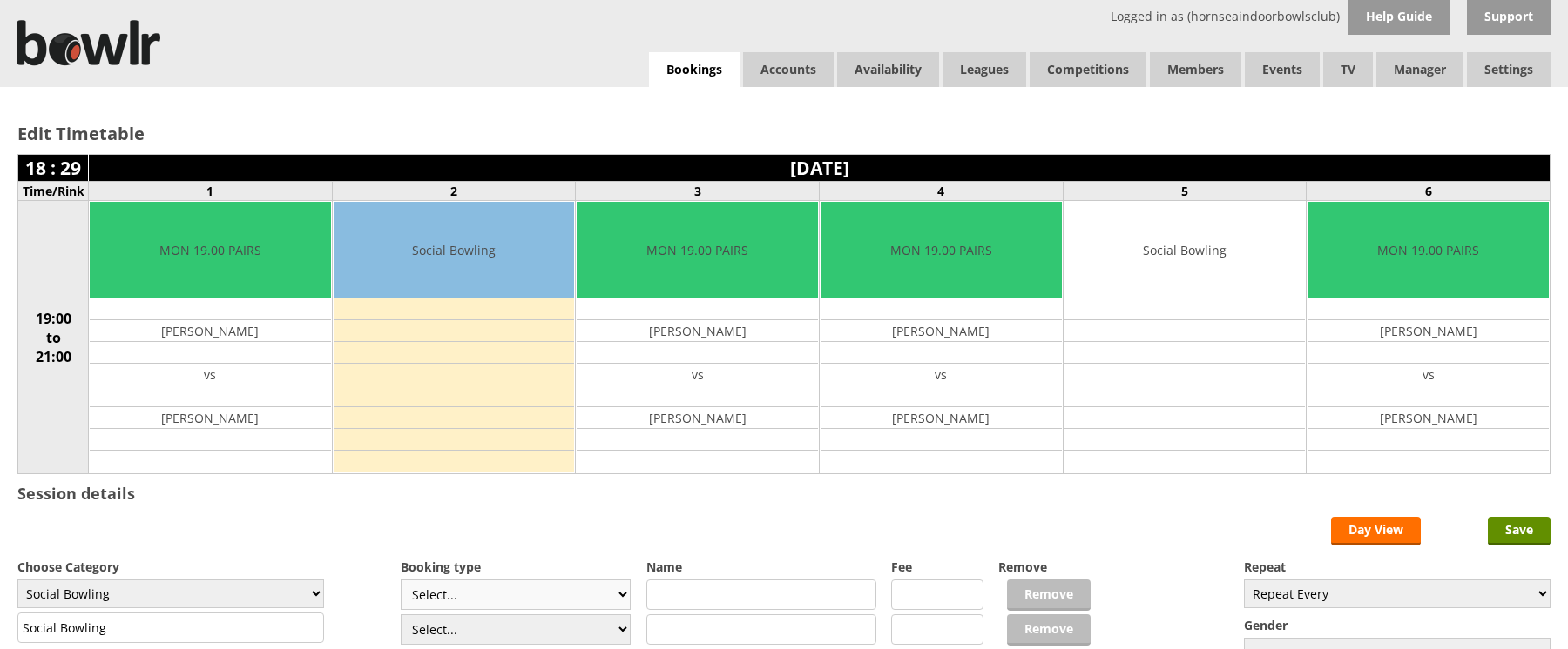
click at [459, 603] on select "Select... Club Competition (Member) Club Competition (Visitor) National (Member…" at bounding box center [515, 595] width 230 height 31
select select "1_54"
click at [401, 580] on select "Select... Club Competition (Member) Club Competition (Visitor) National (Member…" at bounding box center [515, 595] width 230 height 31
type input "3.0000"
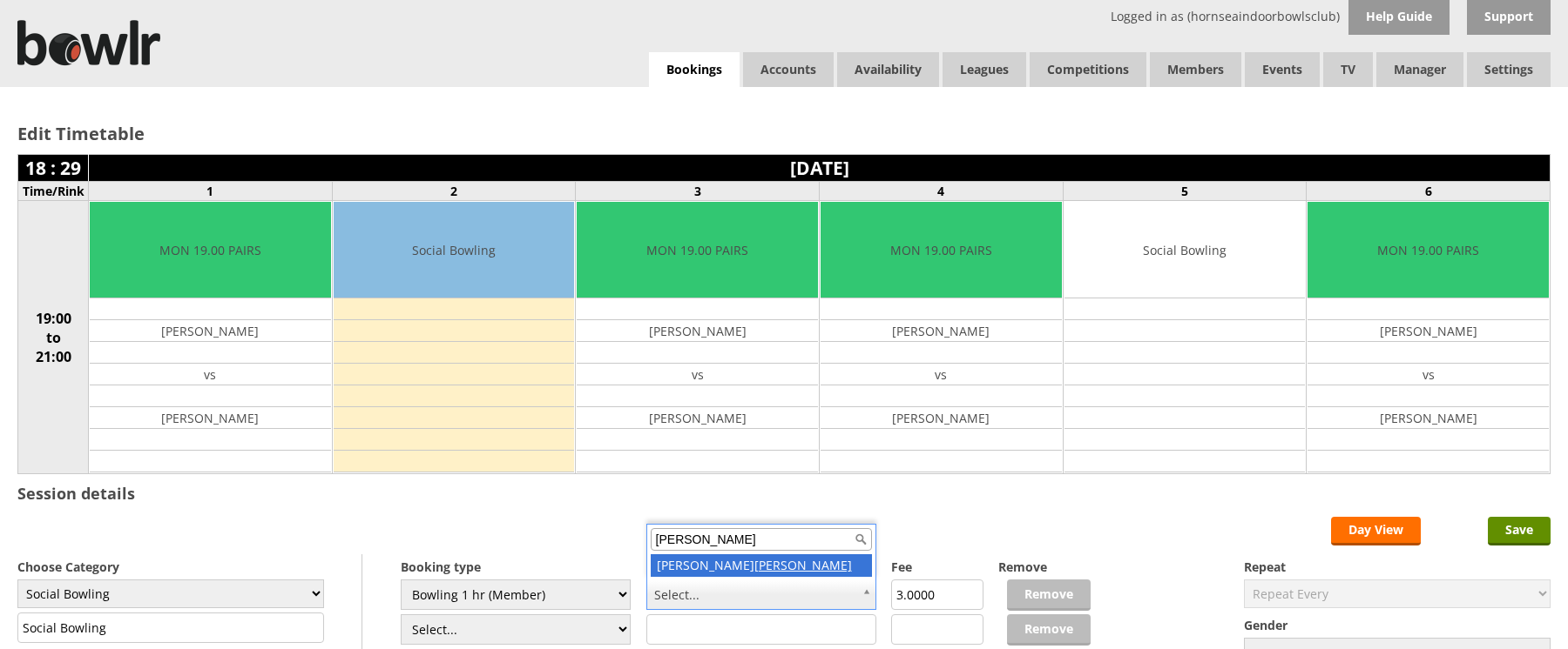
type input "baker"
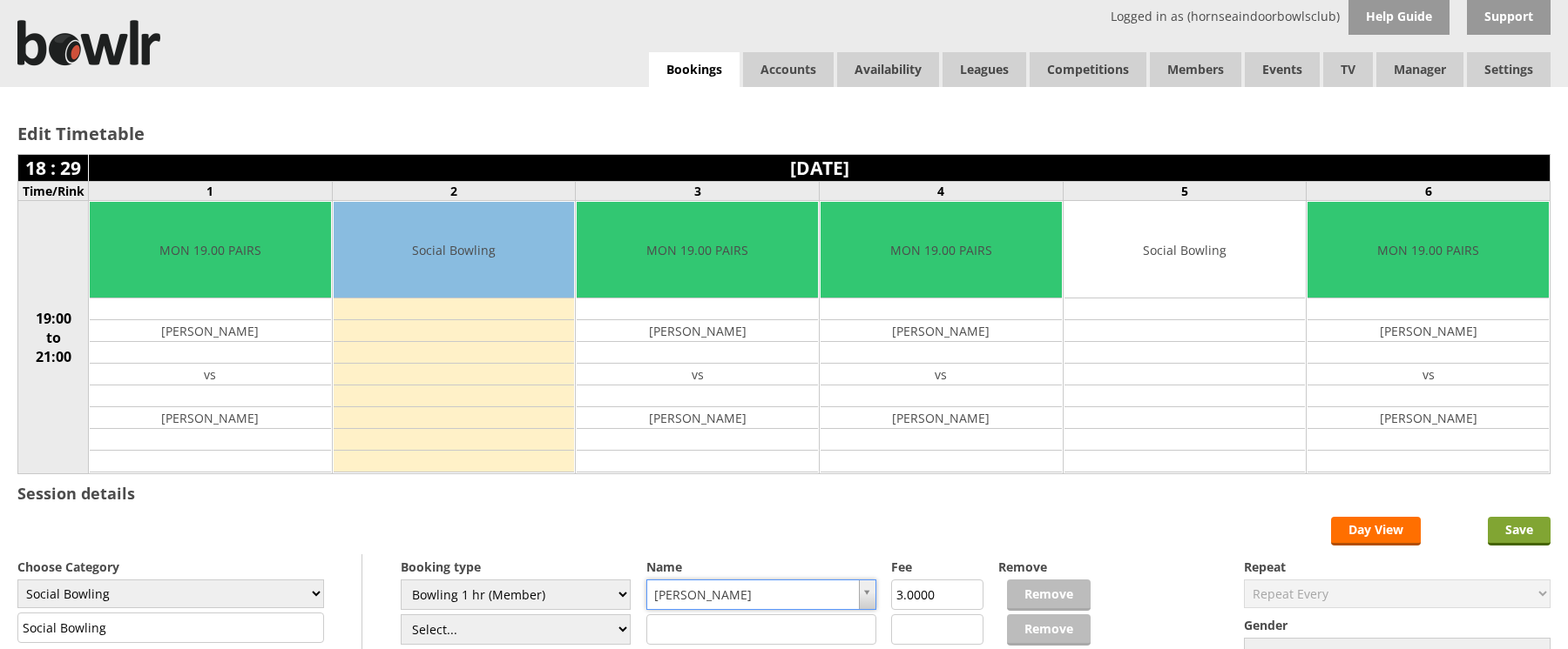
click at [1539, 529] on input "Save" at bounding box center [1519, 532] width 62 height 29
